Goal: Answer question/provide support

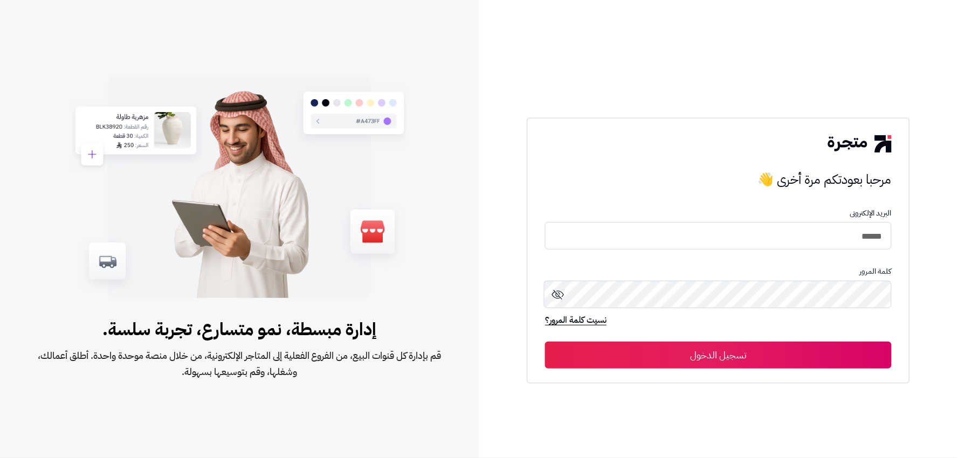
click at [717, 351] on button "تسجيل الدخول" at bounding box center [718, 355] width 346 height 27
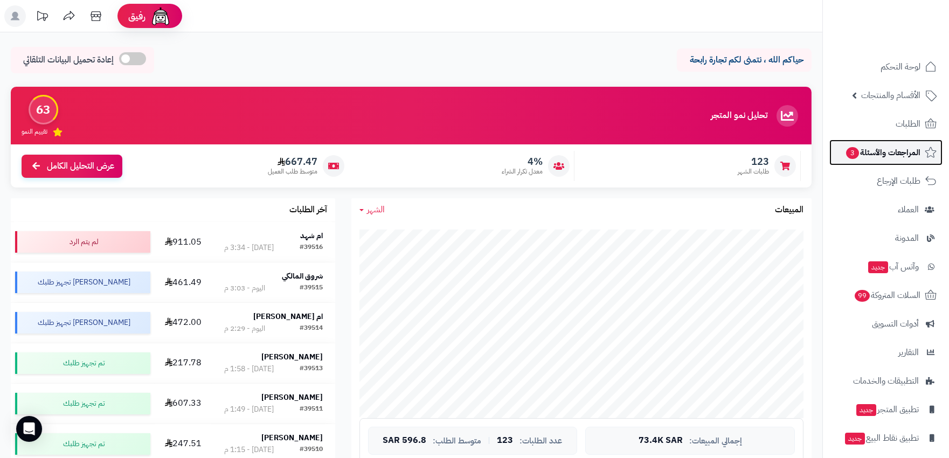
click at [864, 154] on span "المراجعات والأسئلة 3" at bounding box center [882, 152] width 75 height 15
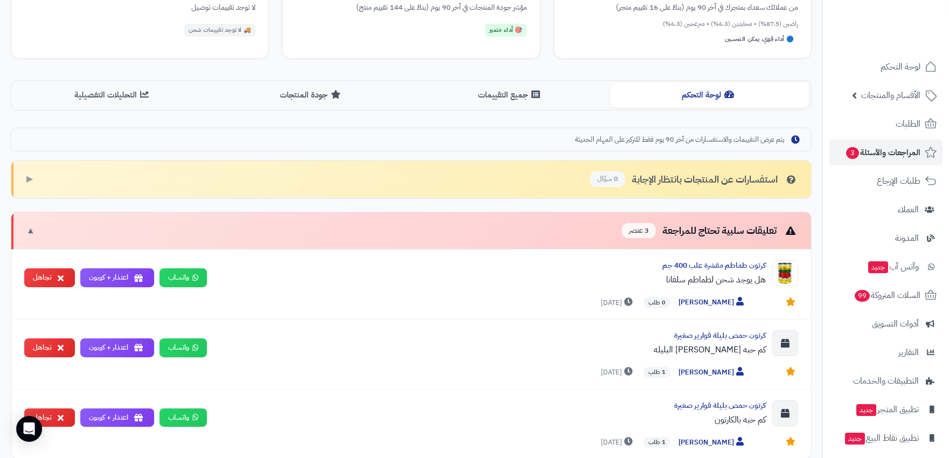
scroll to position [239, 0]
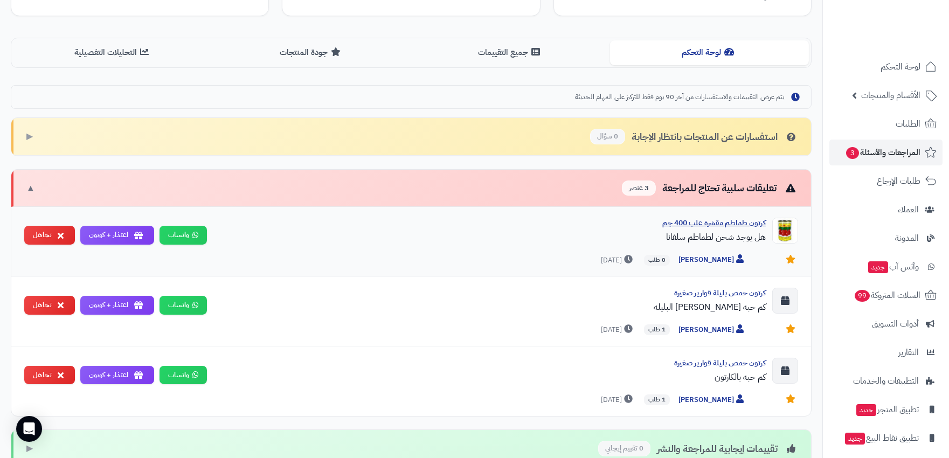
click at [707, 224] on div "كرتون طماطم مقشرة علب 400 جم" at bounding box center [491, 223] width 550 height 11
click at [30, 189] on span "▼" at bounding box center [30, 188] width 9 height 12
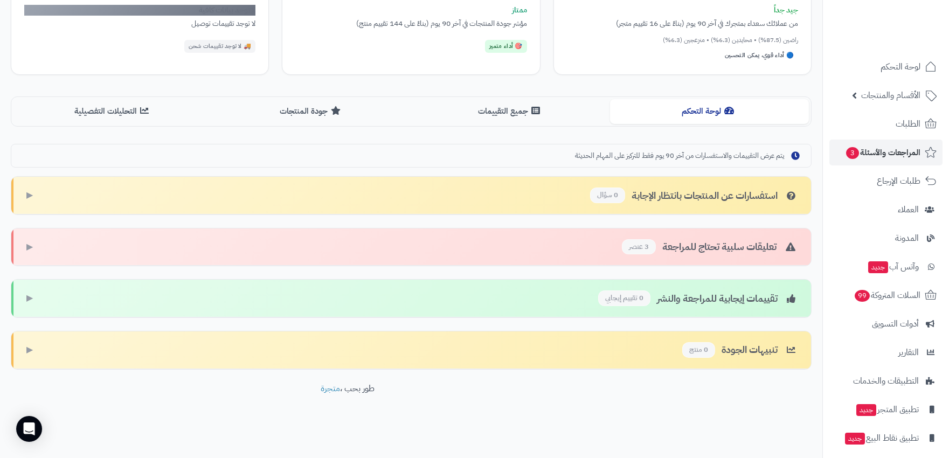
click at [29, 242] on span "▶" at bounding box center [29, 247] width 6 height 12
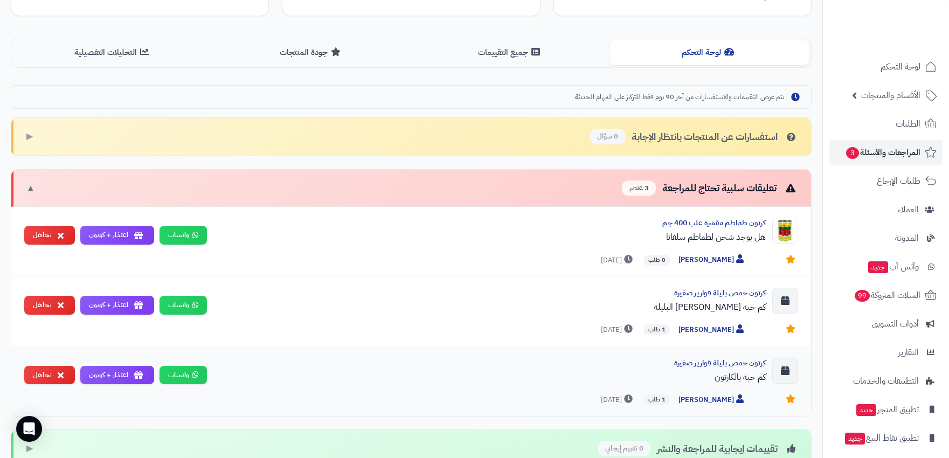
scroll to position [359, 0]
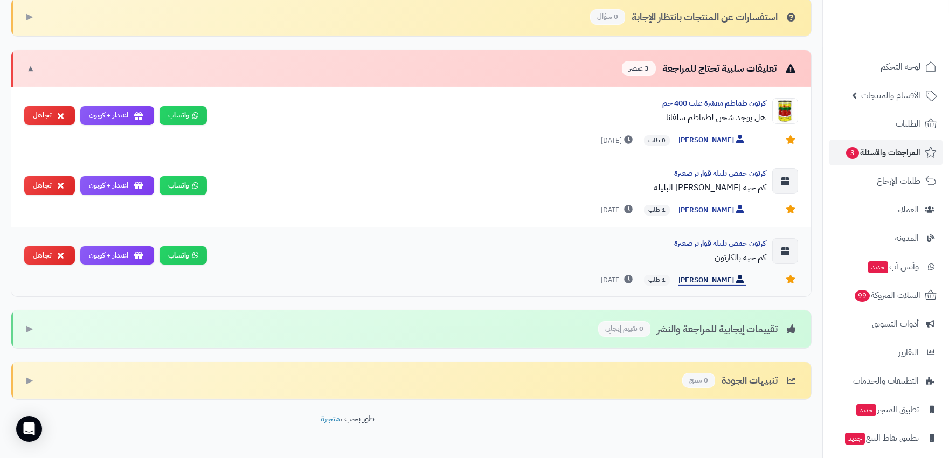
click at [733, 278] on span "[PERSON_NAME]" at bounding box center [712, 280] width 68 height 11
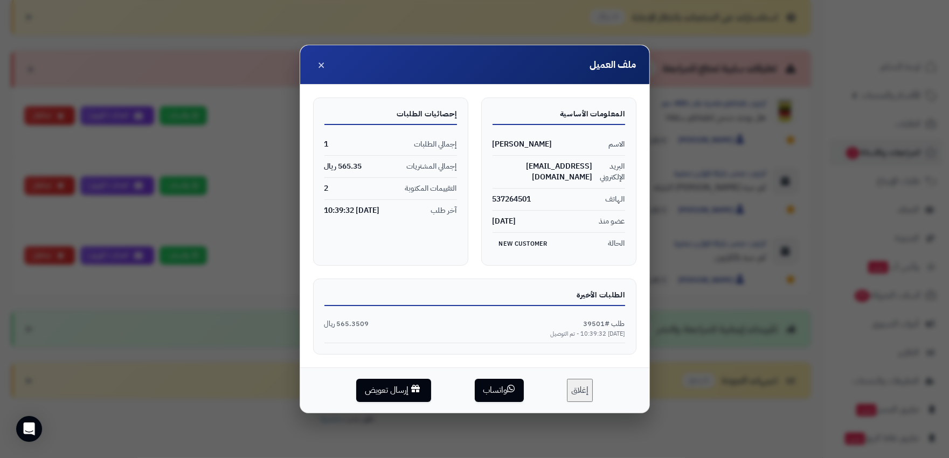
click at [564, 320] on div "طلب #39501 565.3509 ريال" at bounding box center [474, 324] width 301 height 10
click at [569, 327] on div "طلب #39501 565.3509 ريال" at bounding box center [474, 324] width 301 height 10
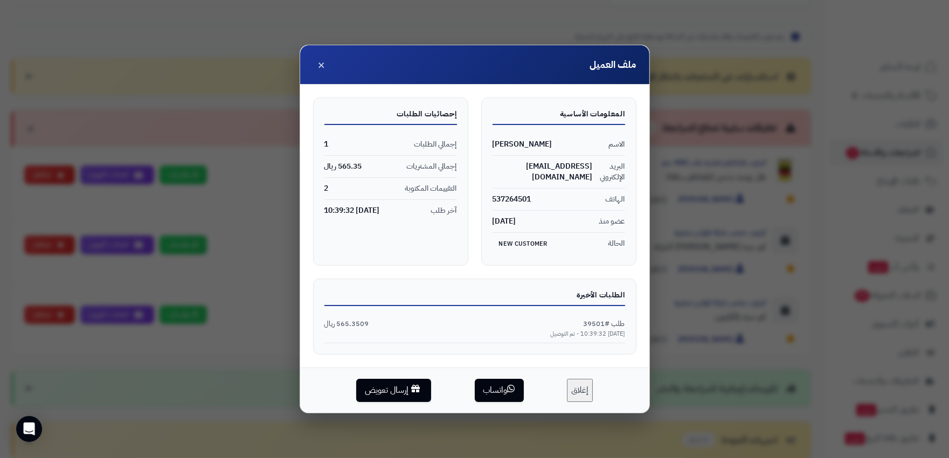
scroll to position [270, 0]
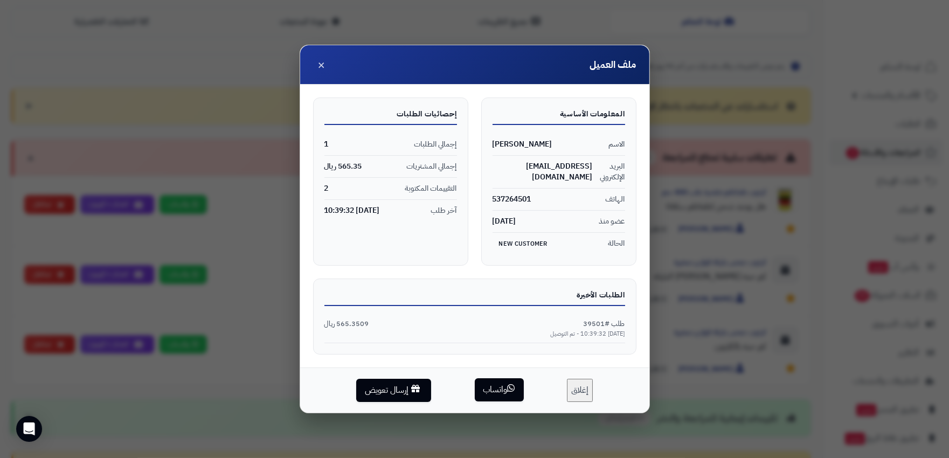
click at [497, 385] on button "واتساب" at bounding box center [499, 389] width 49 height 23
click at [320, 65] on span "×" at bounding box center [322, 64] width 8 height 18
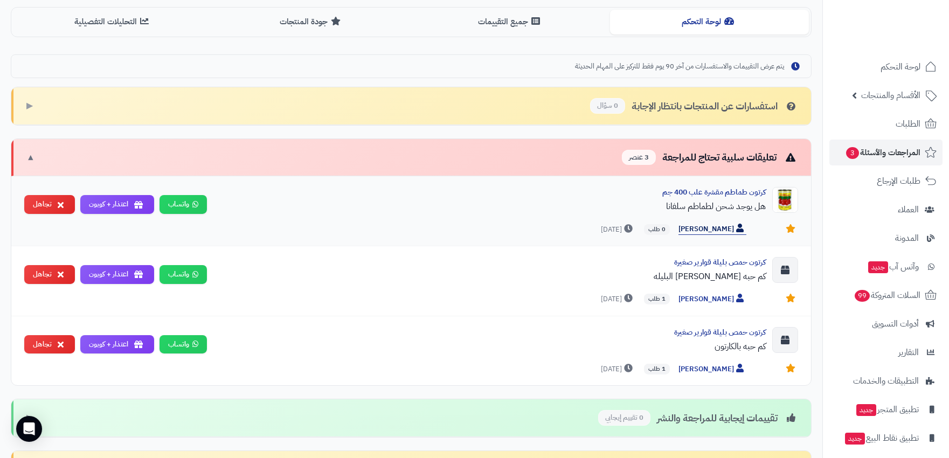
click at [715, 228] on span "محمد القرني" at bounding box center [712, 229] width 68 height 11
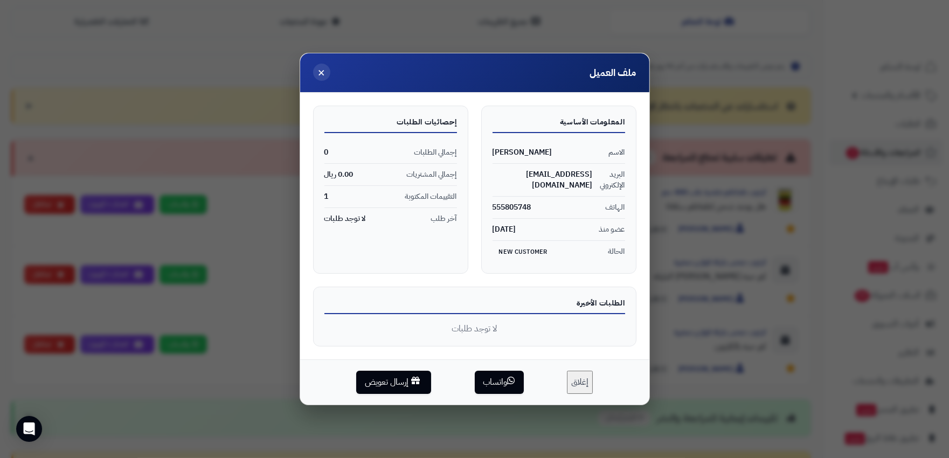
click at [320, 75] on span "×" at bounding box center [322, 72] width 8 height 18
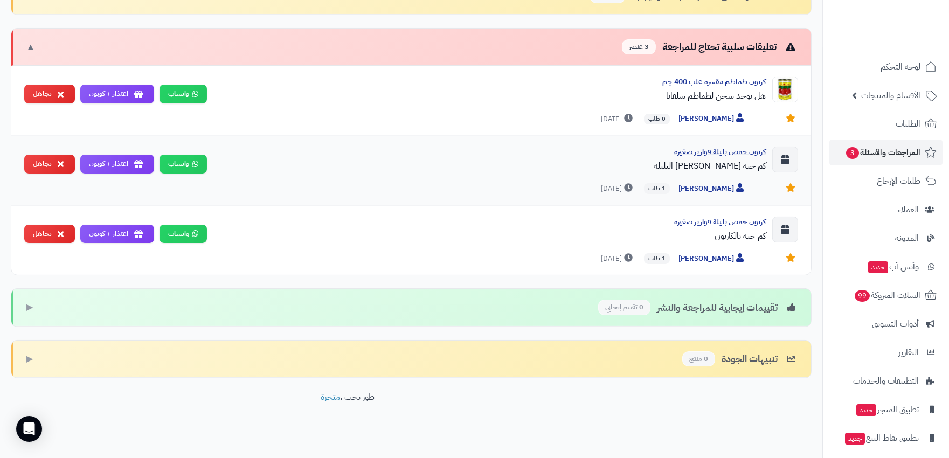
scroll to position [390, 0]
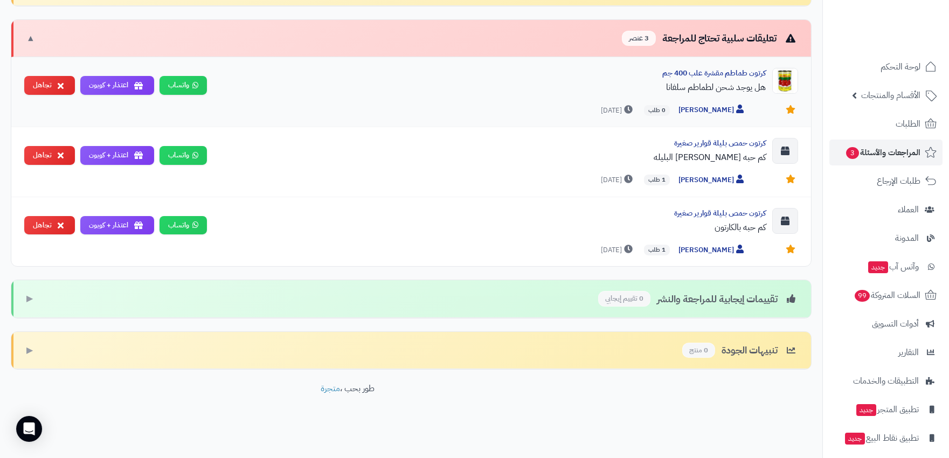
click at [181, 74] on div "كرتون طماطم مقشرة علب 400 جم هل يوجد شحن لطماطم سلفانا محمد القرني 0 طلب منذ 1 …" at bounding box center [411, 92] width 800 height 70
click at [187, 83] on link "واتساب" at bounding box center [183, 84] width 47 height 19
click at [735, 87] on div "هل يوجد شحن لطماطم سلفانا" at bounding box center [491, 87] width 550 height 13
click at [740, 71] on div "كرتون طماطم مقشرة علب 400 جم" at bounding box center [491, 73] width 550 height 11
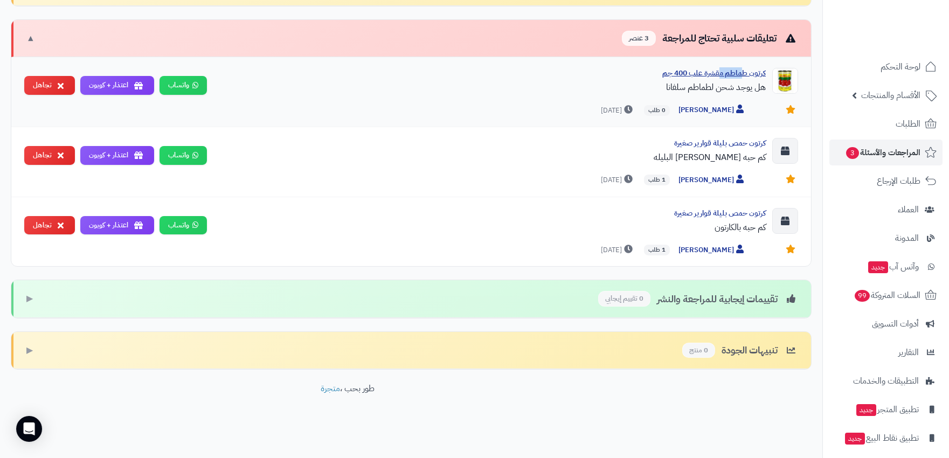
click at [740, 71] on div "كرتون طماطم مقشرة علب 400 جم" at bounding box center [491, 73] width 550 height 11
click at [751, 34] on div "تعليقات سلبية تحتاج للمراجعة 3 عنصر" at bounding box center [710, 39] width 176 height 16
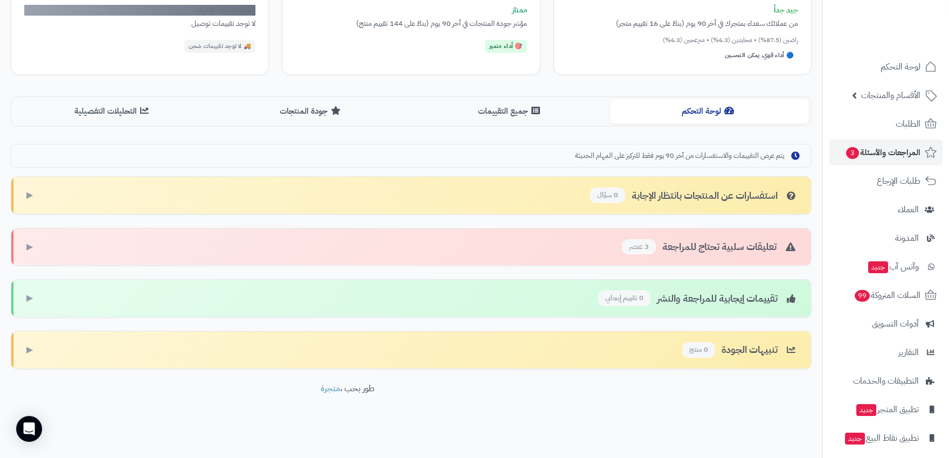
click at [702, 248] on div "تعليقات سلبية تحتاج للمراجعة 3 عنصر" at bounding box center [710, 247] width 176 height 16
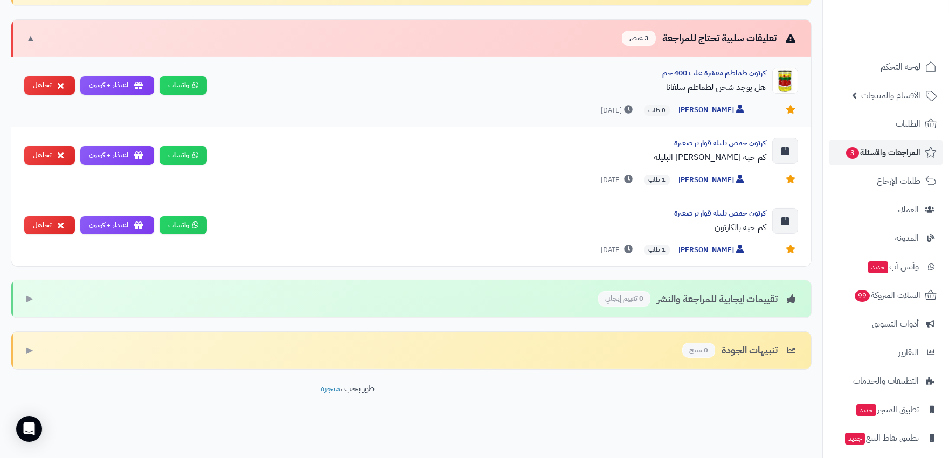
click at [670, 108] on span "0 طلب" at bounding box center [657, 110] width 26 height 11
click at [713, 176] on span "[PERSON_NAME]" at bounding box center [712, 180] width 68 height 11
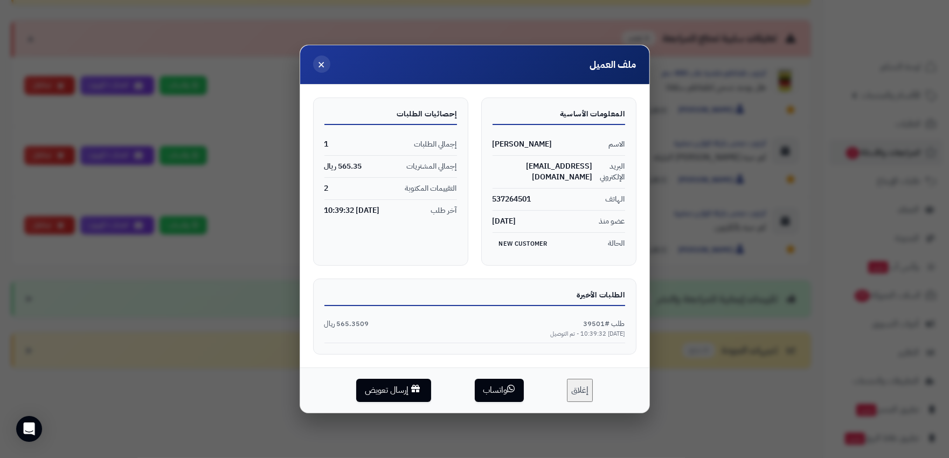
click at [324, 66] on span "×" at bounding box center [322, 64] width 8 height 18
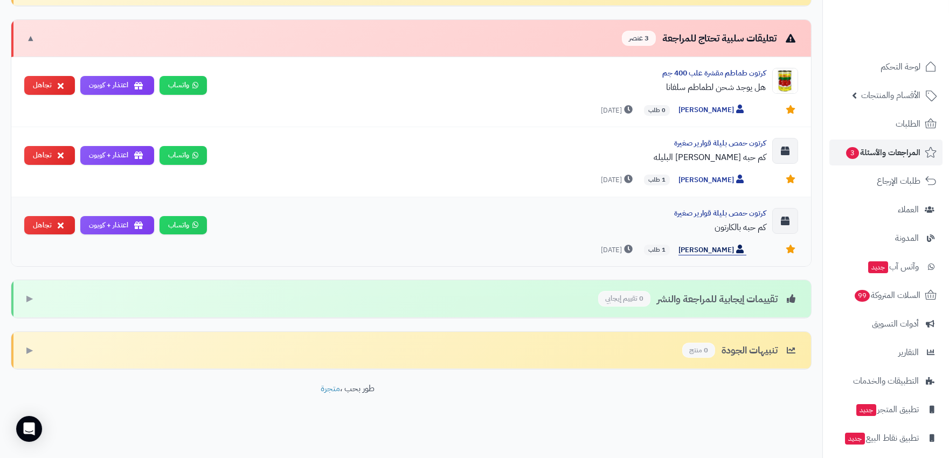
click at [719, 249] on span "[PERSON_NAME]" at bounding box center [712, 250] width 68 height 11
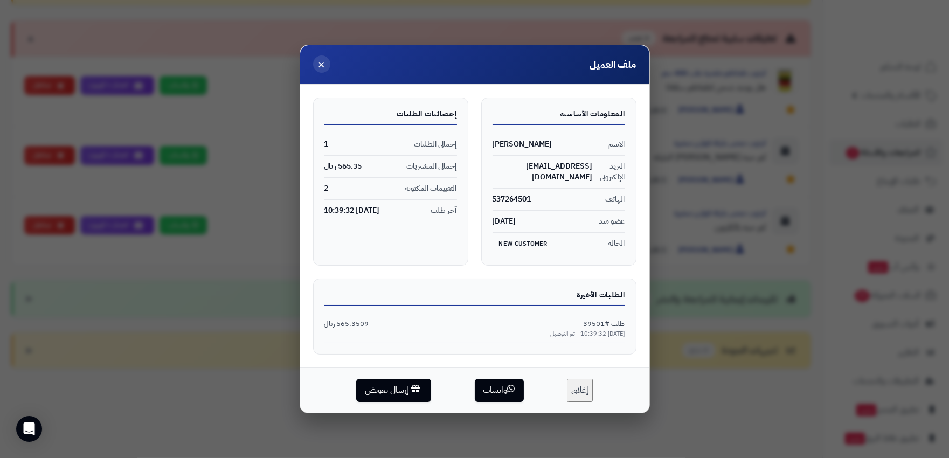
click at [319, 66] on span "×" at bounding box center [322, 64] width 8 height 18
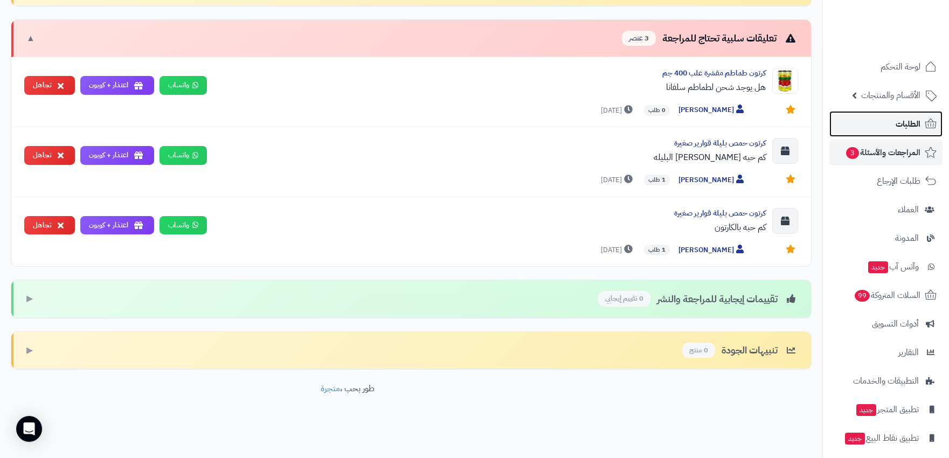
click at [907, 122] on span "الطلبات" at bounding box center [908, 123] width 25 height 15
